Goal: Task Accomplishment & Management: Complete application form

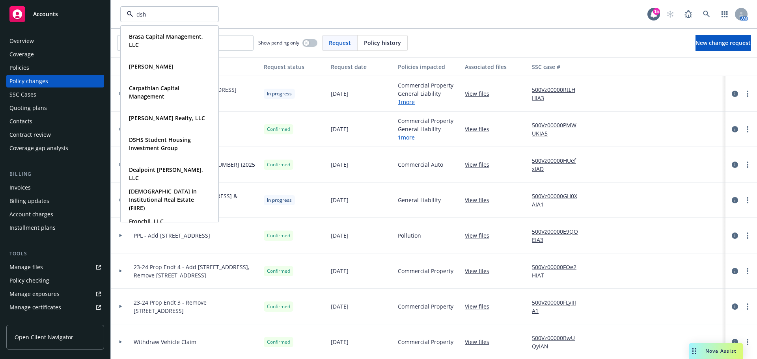
type input "dshs"
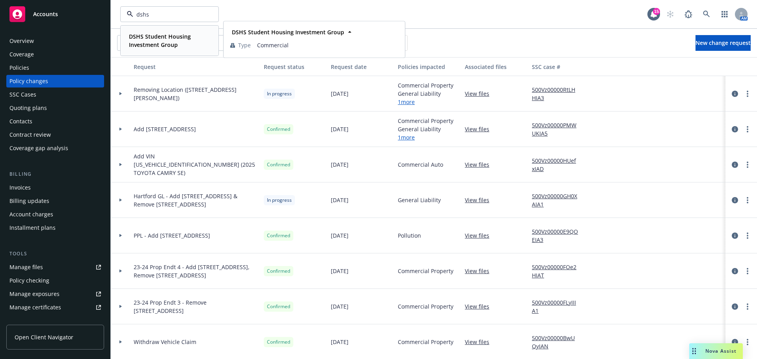
click at [151, 34] on strong "DSHS Student Housing Investment Group" at bounding box center [160, 41] width 62 height 16
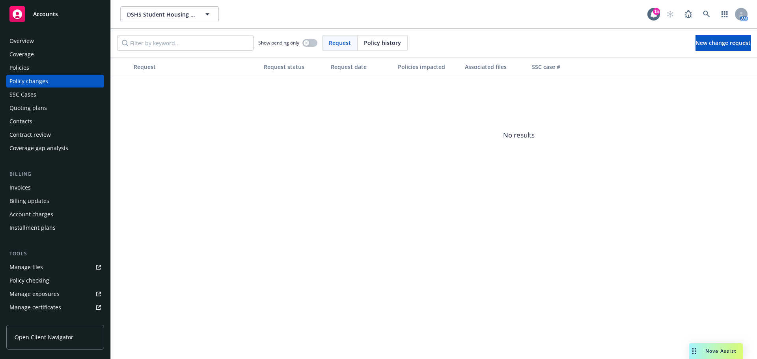
click at [36, 107] on div "Quoting plans" at bounding box center [27, 108] width 37 height 13
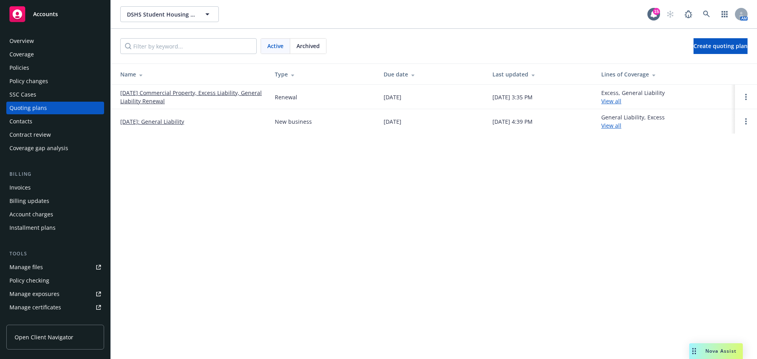
click at [205, 91] on link "[DATE] Commercial Property, Excess Liability, General Liability Renewal" at bounding box center [191, 97] width 142 height 17
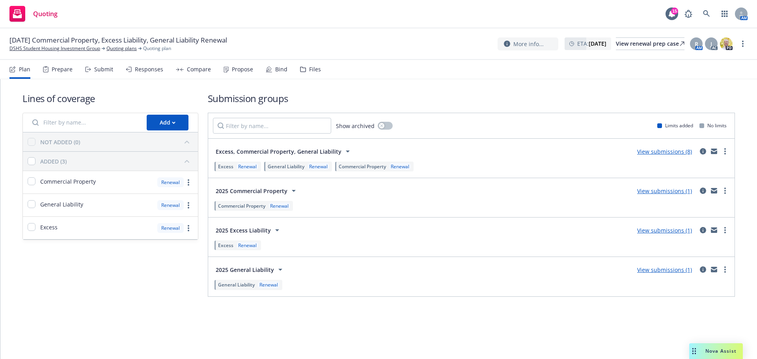
click at [681, 150] on link "View submissions (8)" at bounding box center [664, 151] width 55 height 7
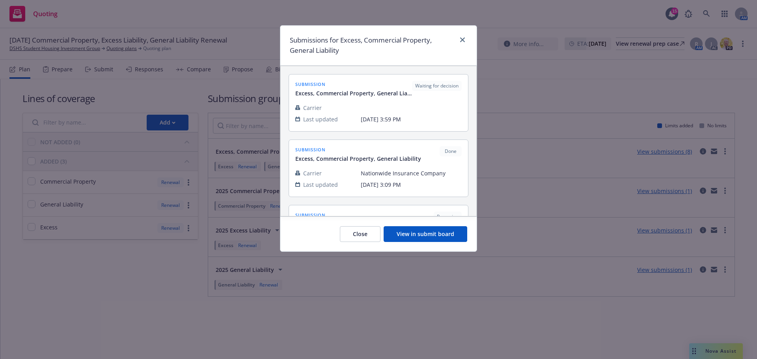
click at [450, 229] on button "View in submit board" at bounding box center [426, 234] width 84 height 16
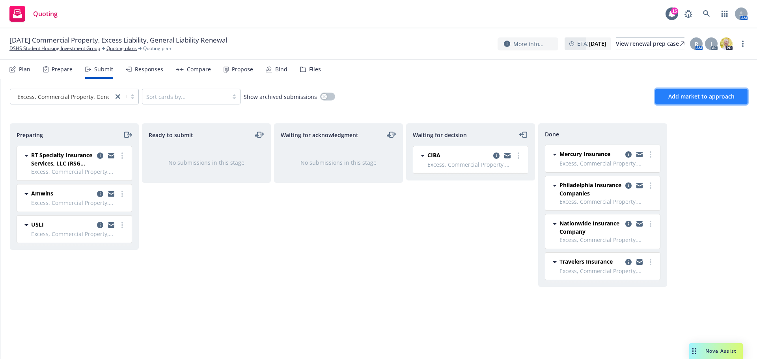
click at [688, 98] on span "Add market to approach" at bounding box center [701, 96] width 66 height 7
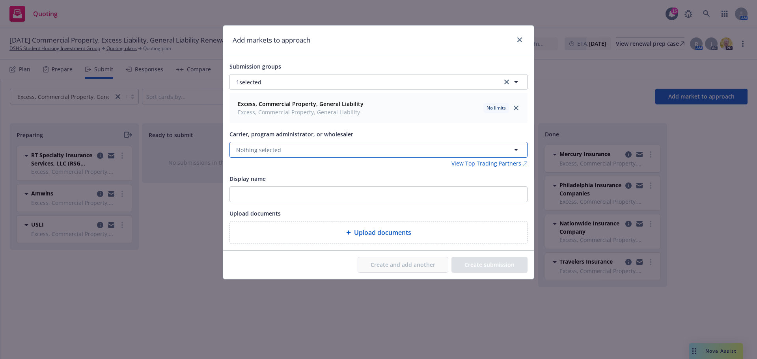
click at [264, 144] on button "Nothing selected" at bounding box center [379, 150] width 298 height 16
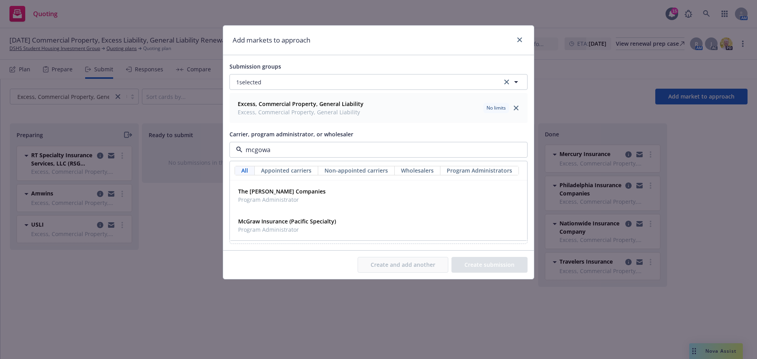
type input "mcgowan"
click at [274, 190] on strong "The McGowan Companies" at bounding box center [282, 191] width 88 height 7
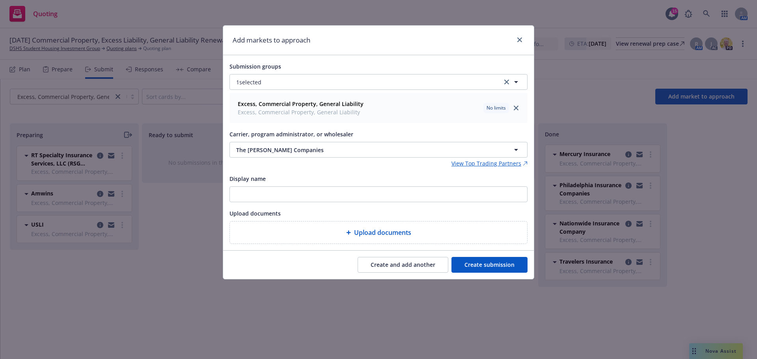
click at [516, 269] on button "Create submission" at bounding box center [490, 265] width 76 height 16
